Goal: Find specific page/section: Find specific page/section

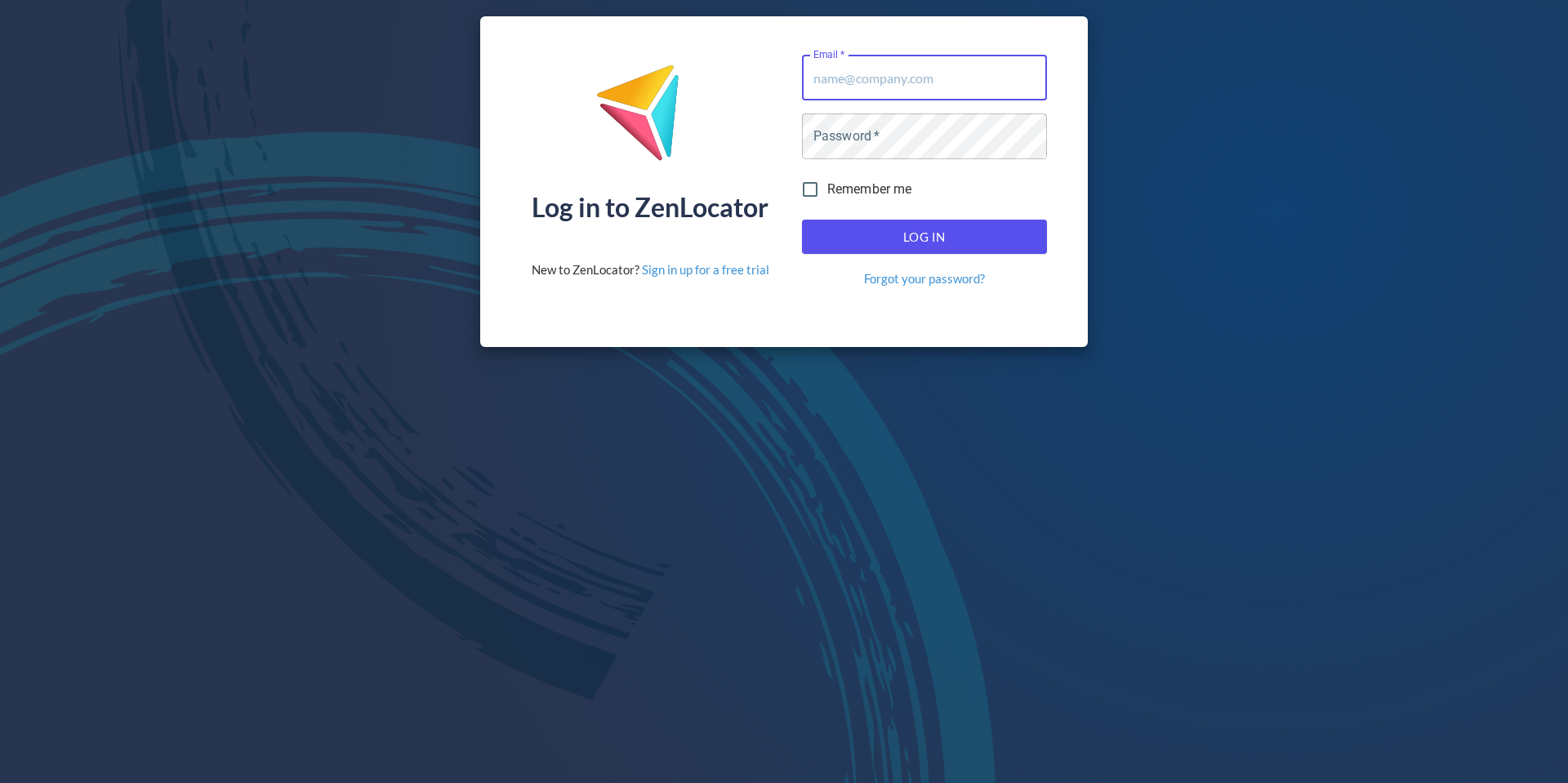
click at [875, 67] on input "Email   *" at bounding box center [925, 77] width 245 height 45
type input "[EMAIL_ADDRESS][DOMAIN_NAME]"
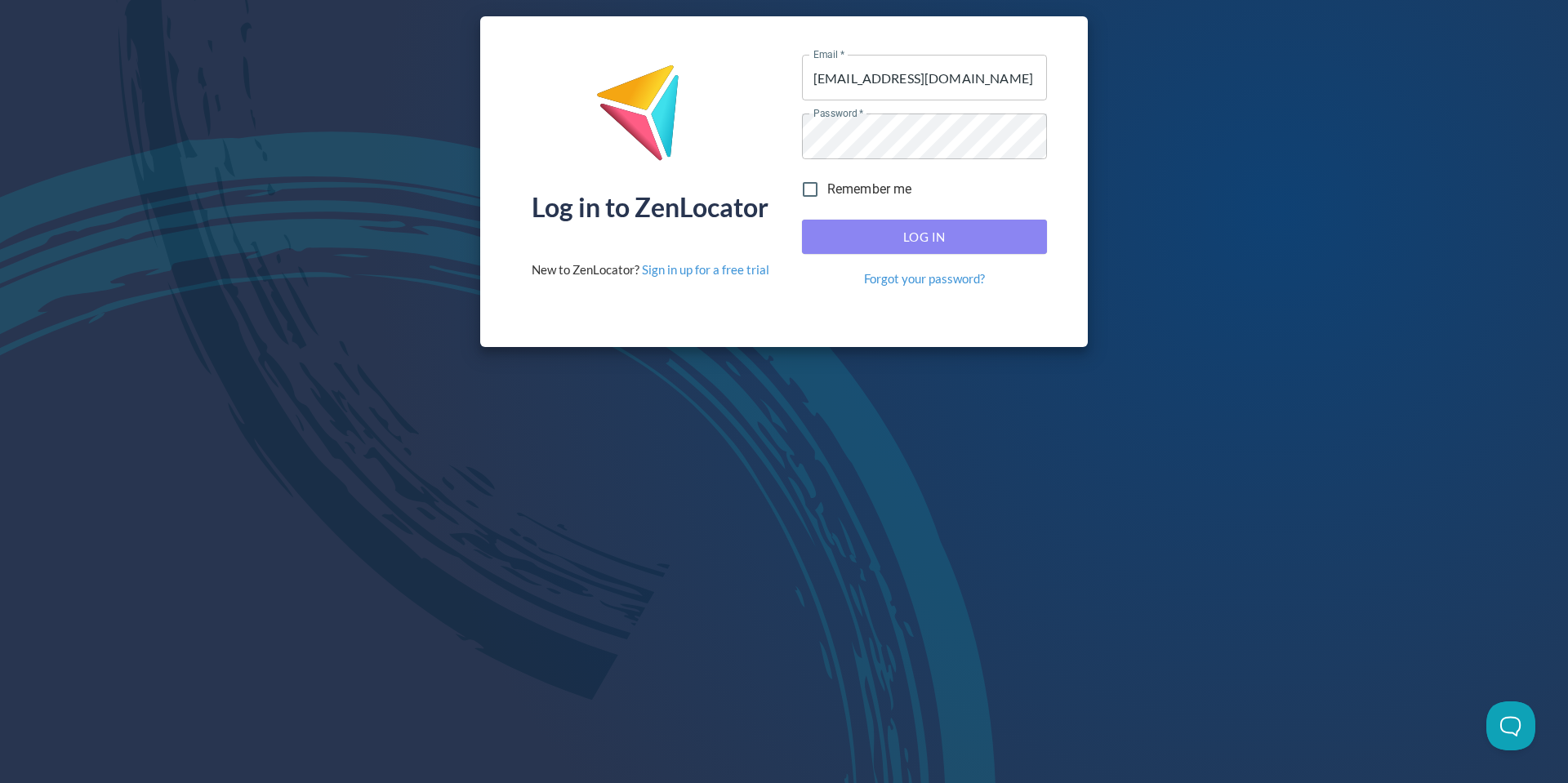
click at [911, 229] on span "Log In" at bounding box center [924, 237] width 209 height 21
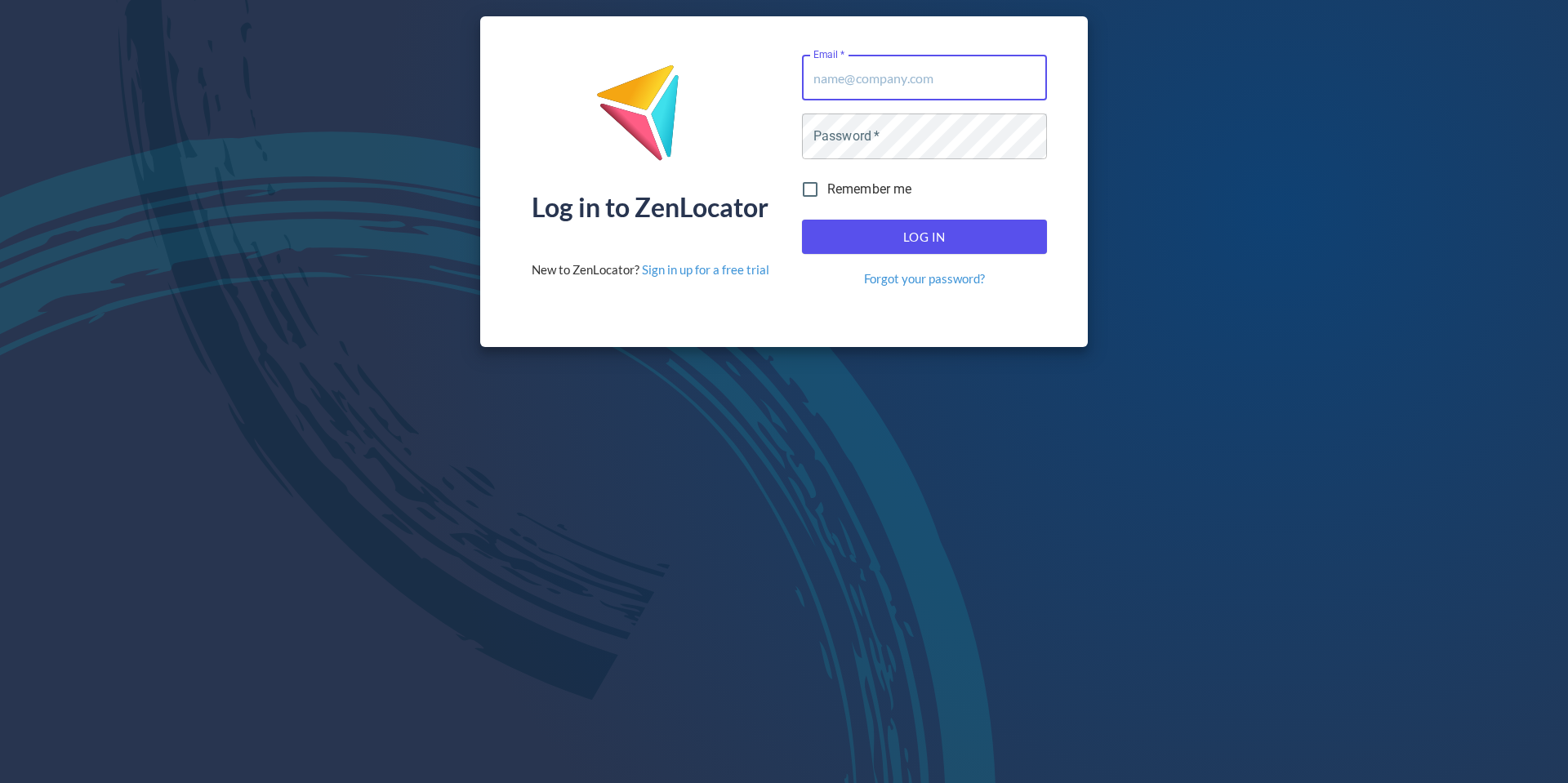
click at [949, 243] on span "Log In" at bounding box center [924, 237] width 209 height 21
type input "[EMAIL_ADDRESS][DOMAIN_NAME]"
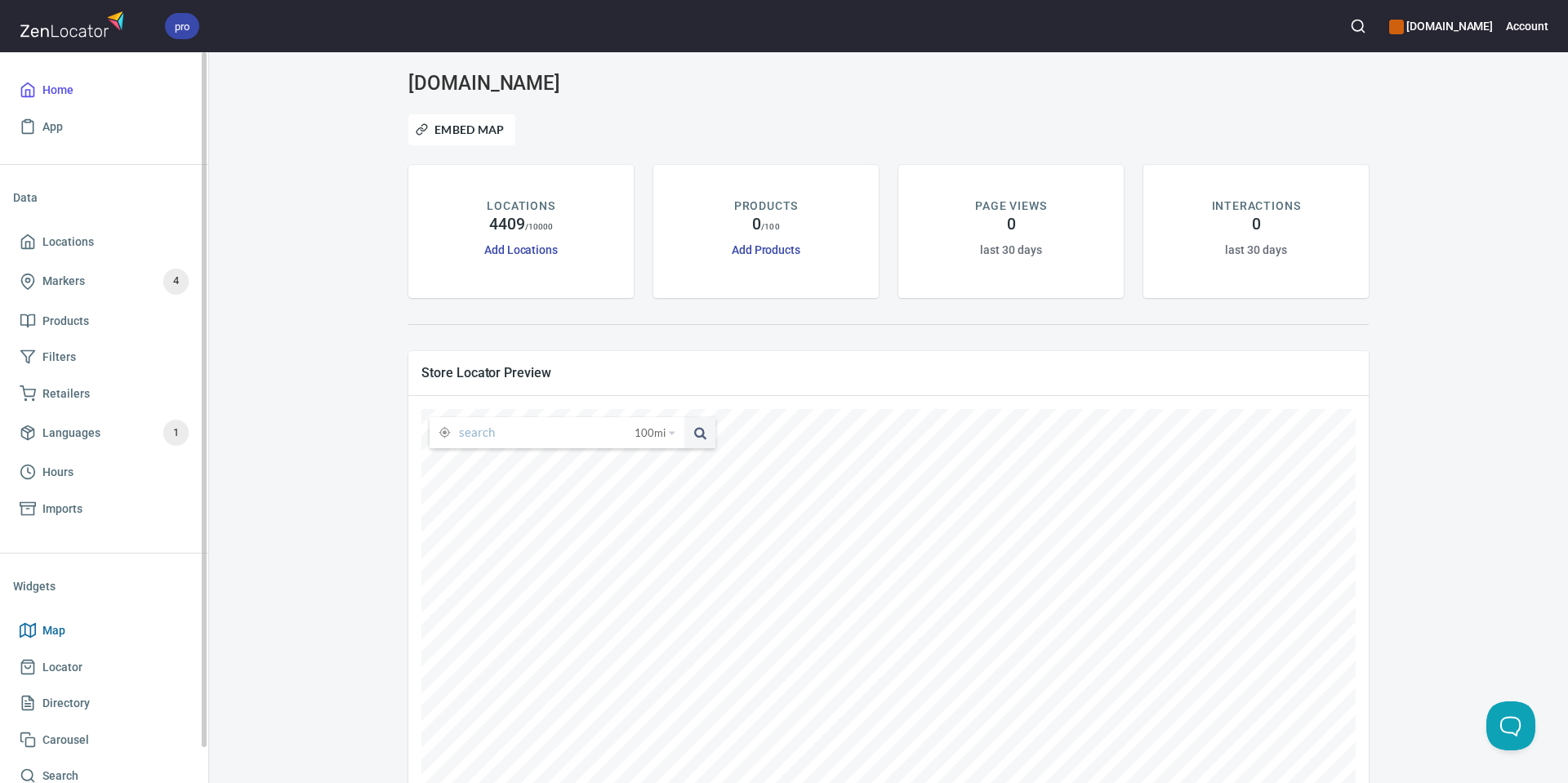
click at [61, 626] on span "Map" at bounding box center [54, 631] width 23 height 21
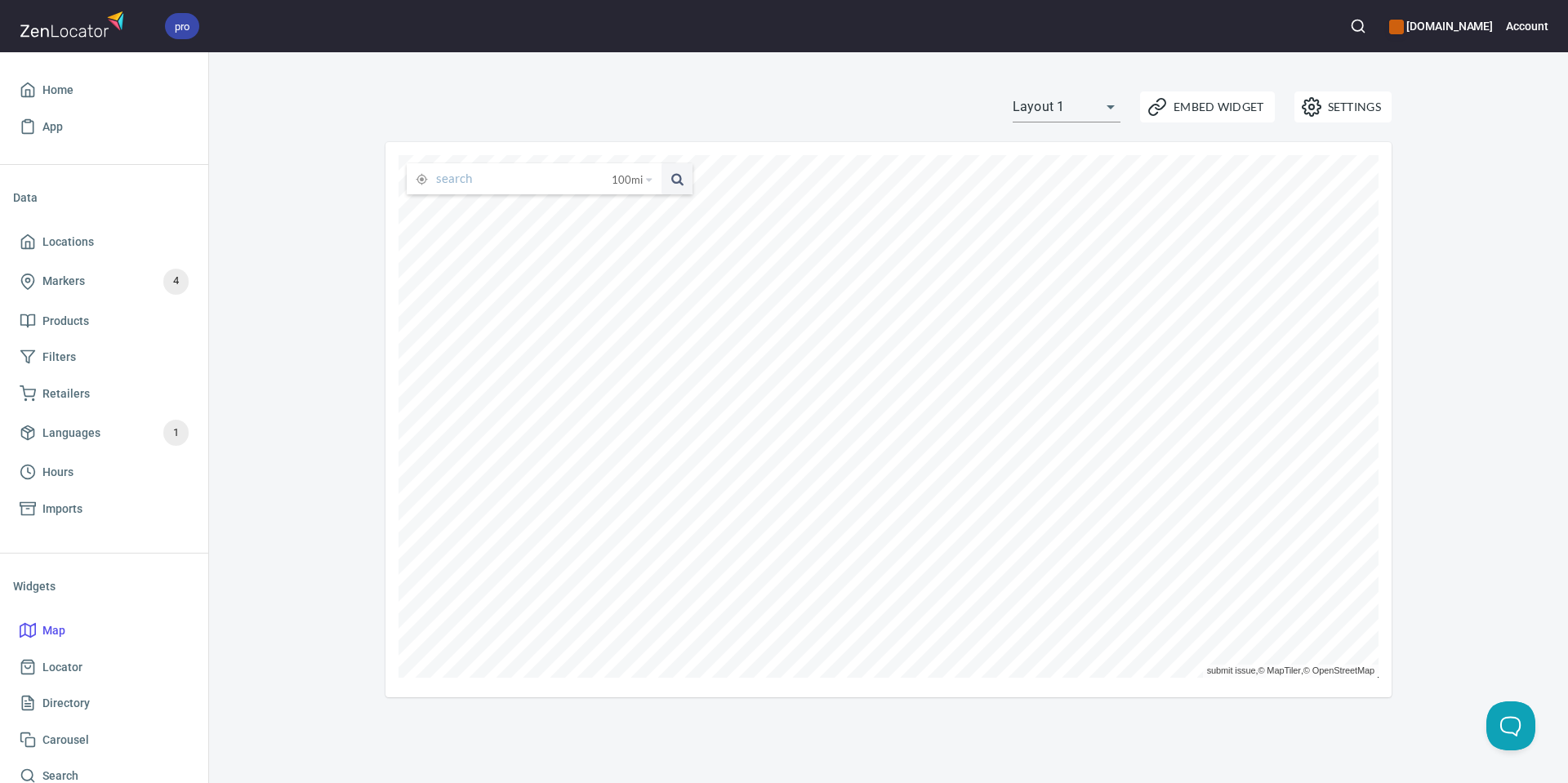
click at [507, 184] on input "text" at bounding box center [523, 179] width 175 height 31
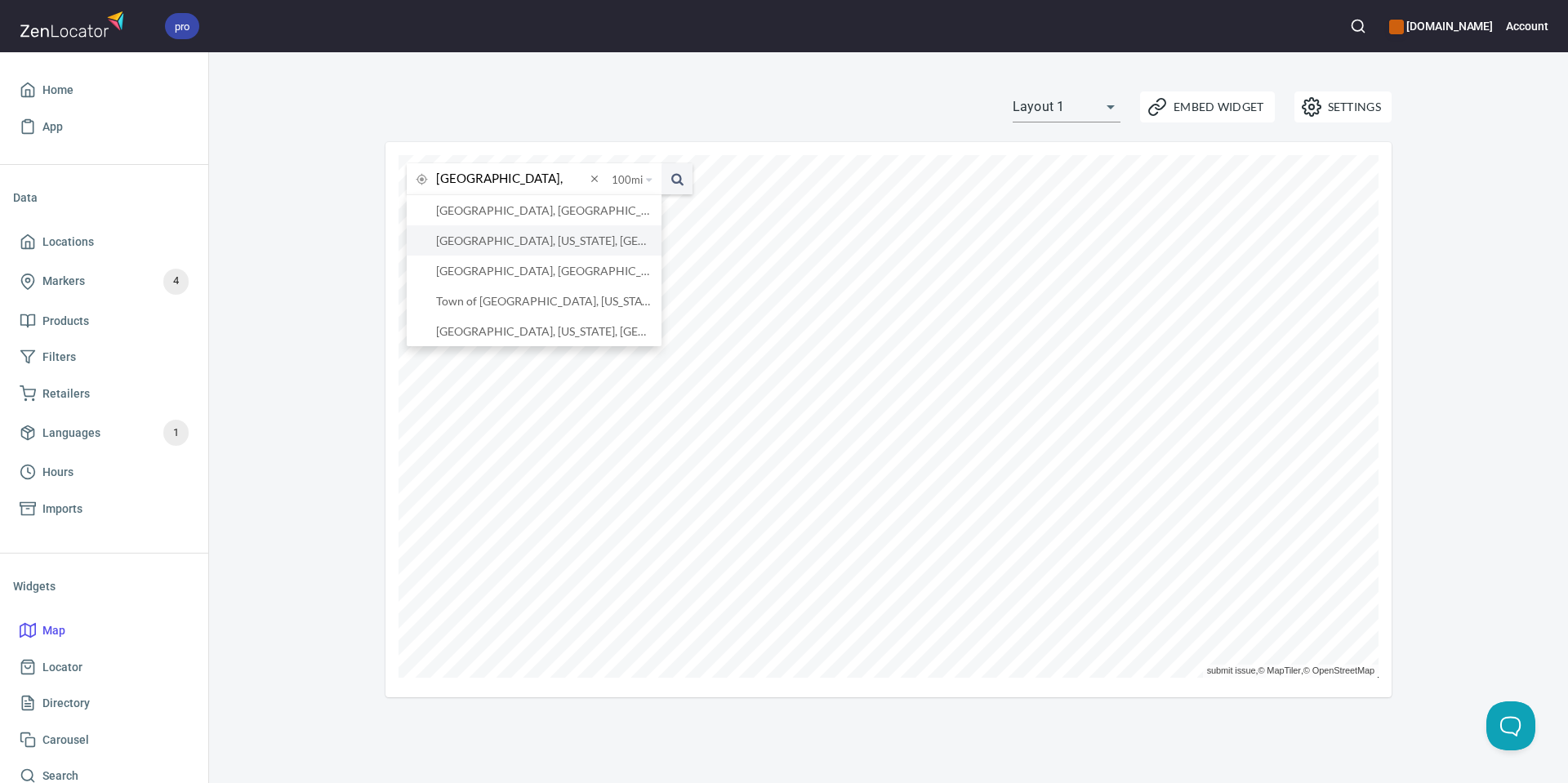
click at [533, 243] on li "[GEOGRAPHIC_DATA], [US_STATE], [GEOGRAPHIC_DATA]" at bounding box center [534, 241] width 255 height 31
type input "[GEOGRAPHIC_DATA], [US_STATE], [GEOGRAPHIC_DATA]"
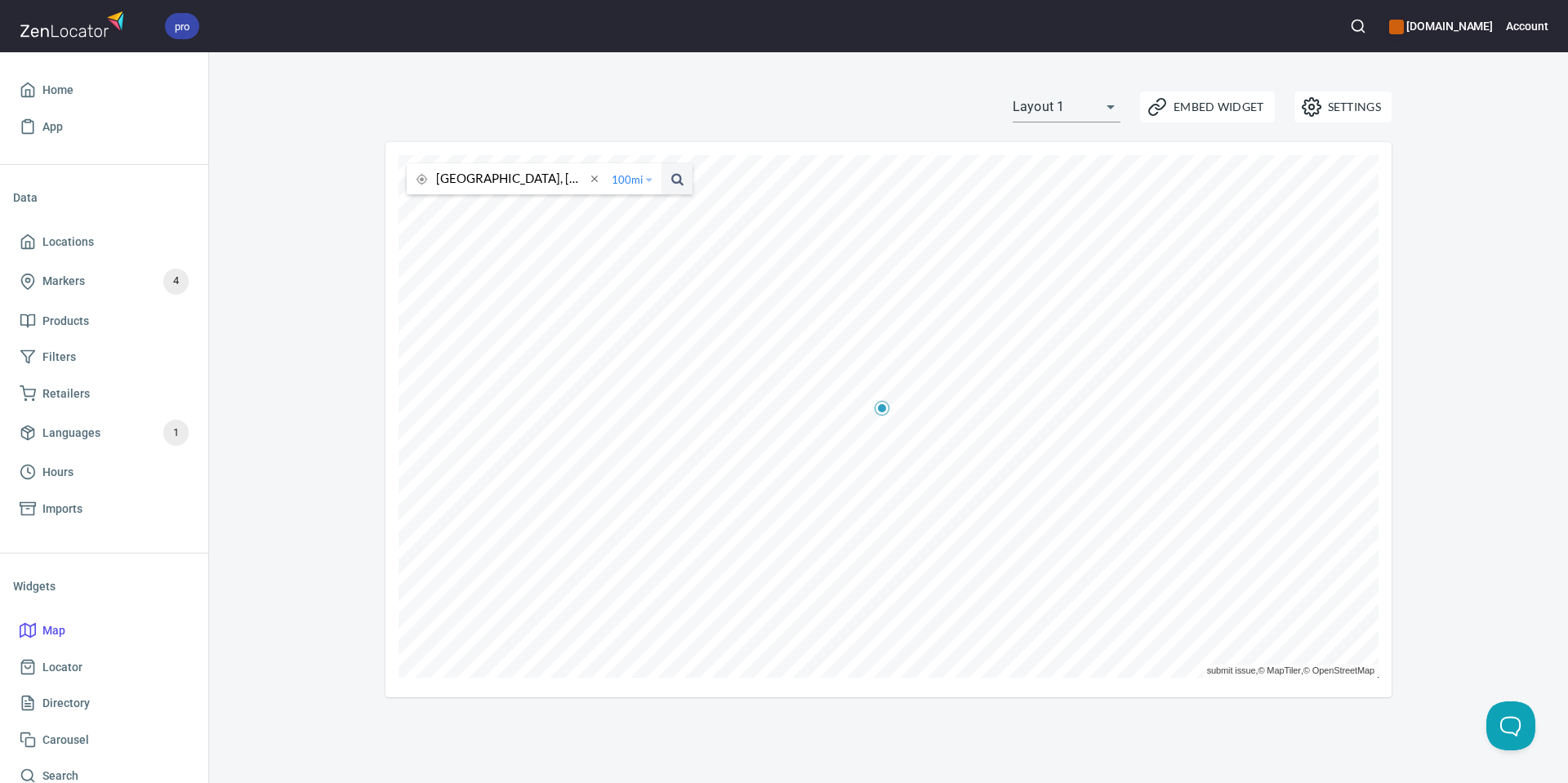
click at [638, 188] on span "100 mi" at bounding box center [628, 179] width 31 height 31
click at [633, 205] on li "25 miles" at bounding box center [638, 206] width 63 height 17
click at [676, 186] on span at bounding box center [677, 179] width 31 height 31
